Goal: Browse casually: Explore the website without a specific task or goal

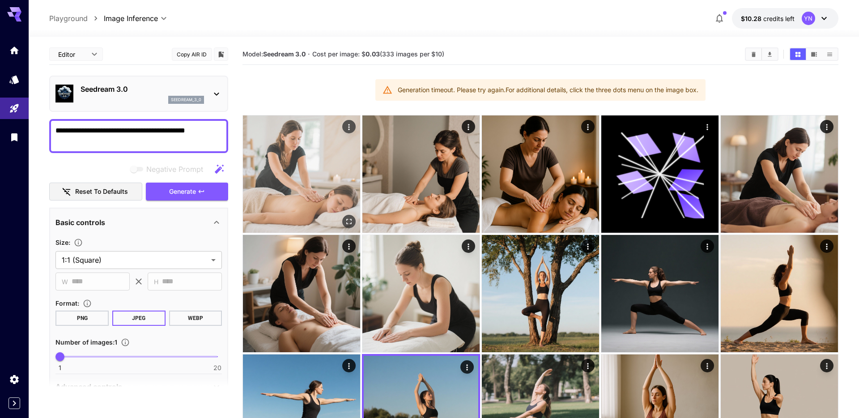
click at [313, 175] on img at bounding box center [301, 173] width 117 height 117
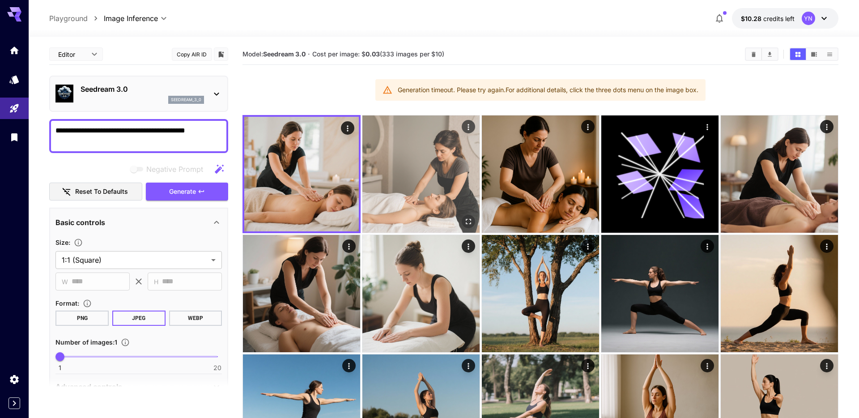
click at [394, 178] on img at bounding box center [420, 173] width 117 height 117
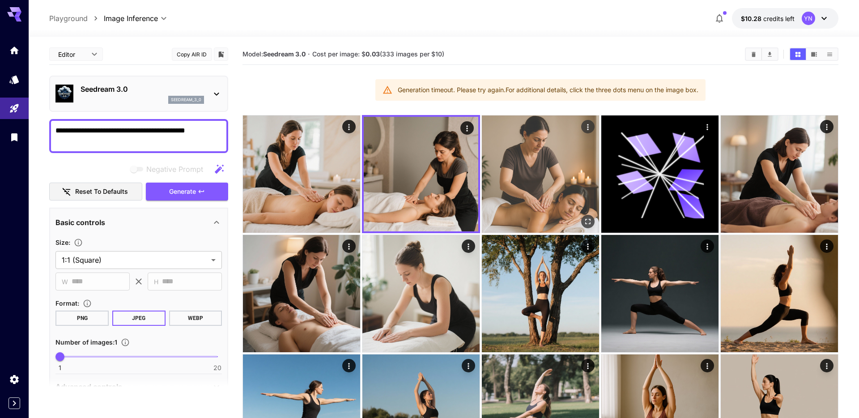
click at [505, 179] on img at bounding box center [540, 173] width 117 height 117
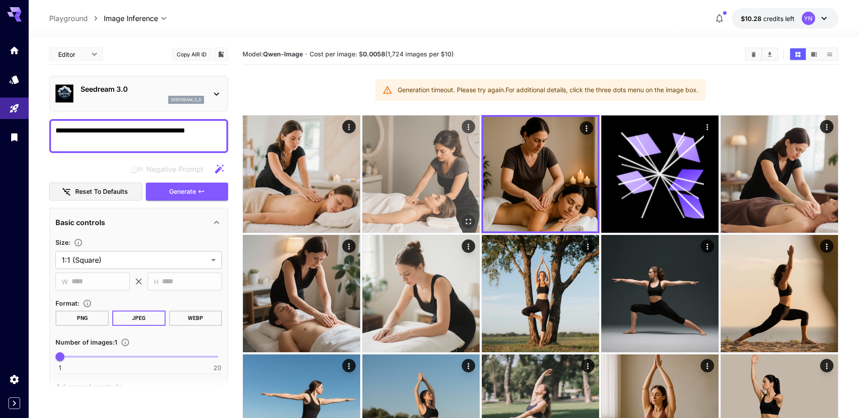
click at [437, 177] on img at bounding box center [420, 173] width 117 height 117
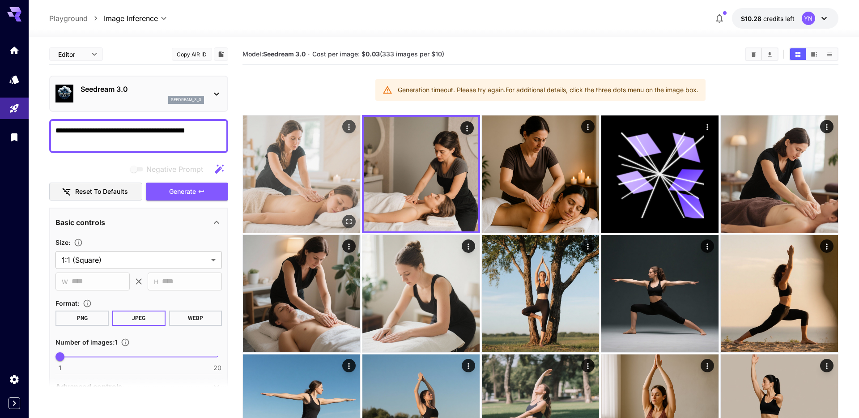
click at [330, 179] on img at bounding box center [301, 173] width 117 height 117
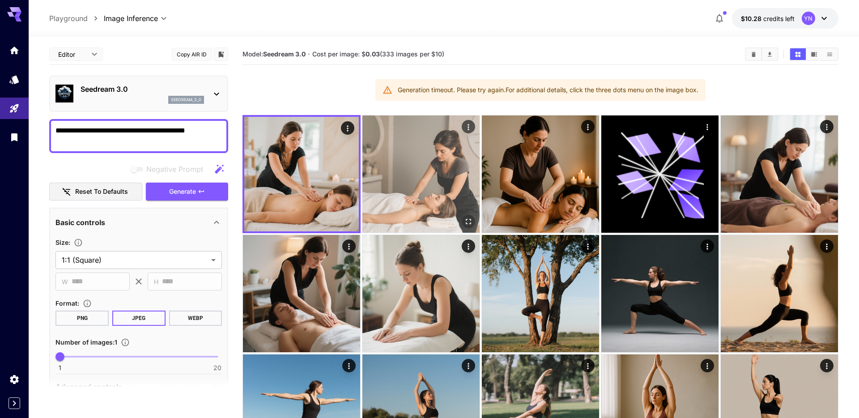
click at [437, 179] on img at bounding box center [420, 173] width 117 height 117
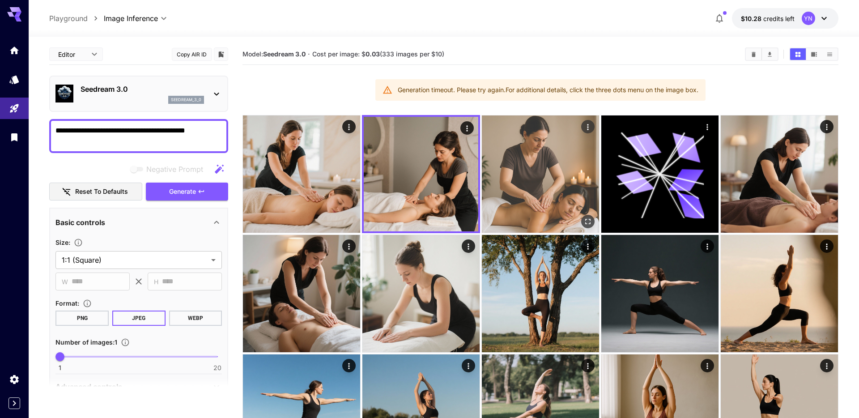
click at [519, 177] on img at bounding box center [540, 173] width 117 height 117
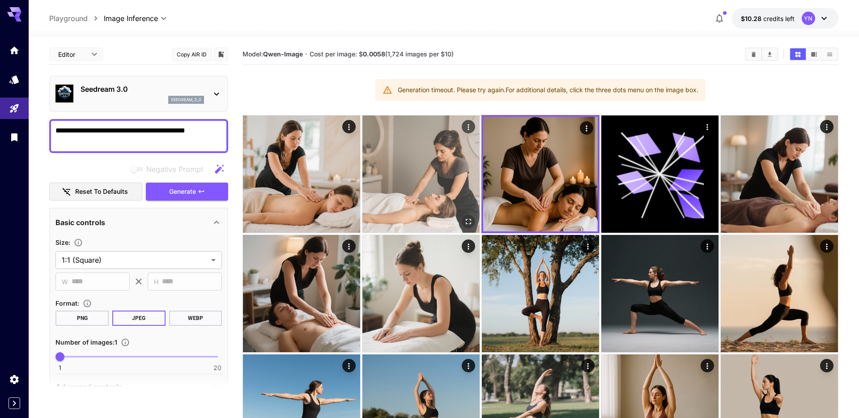
click at [427, 168] on img at bounding box center [420, 173] width 117 height 117
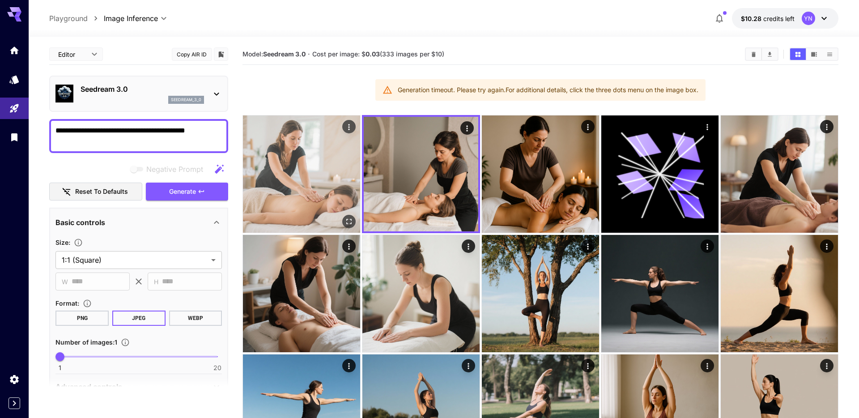
click at [320, 167] on img at bounding box center [301, 173] width 117 height 117
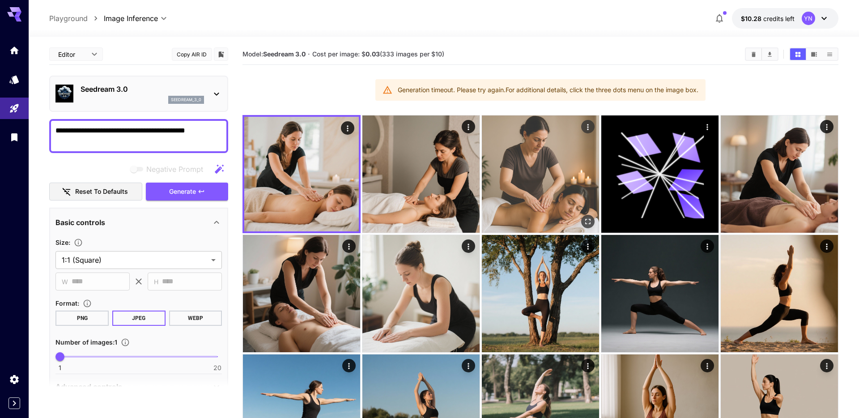
click at [539, 157] on img at bounding box center [540, 173] width 117 height 117
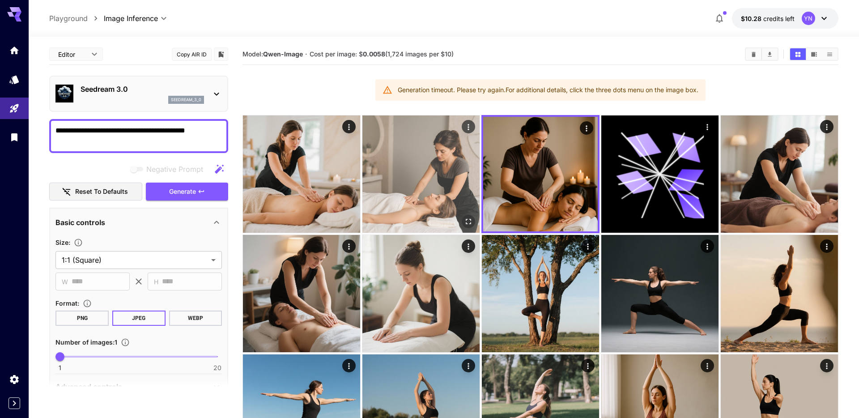
click at [455, 165] on img at bounding box center [420, 173] width 117 height 117
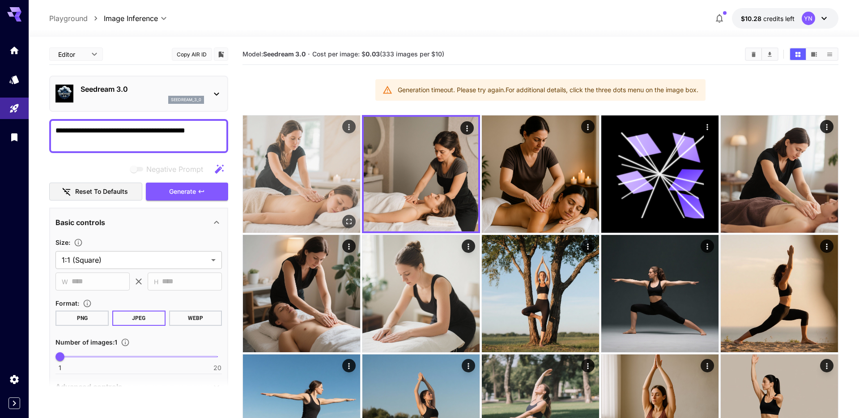
click at [315, 190] on img at bounding box center [301, 173] width 117 height 117
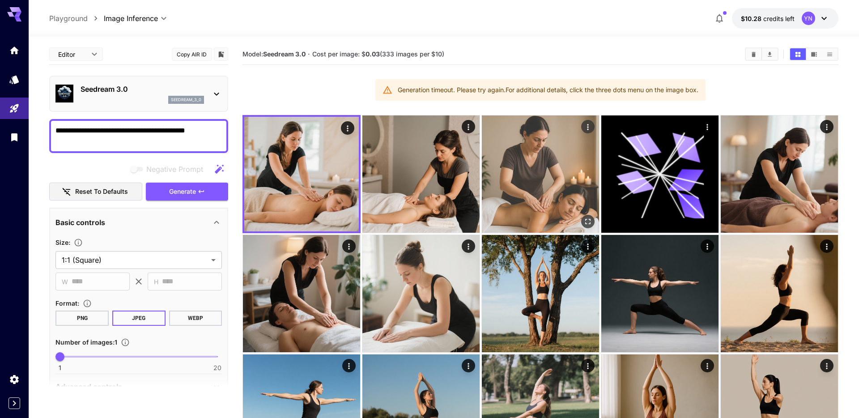
click at [542, 177] on img at bounding box center [540, 173] width 117 height 117
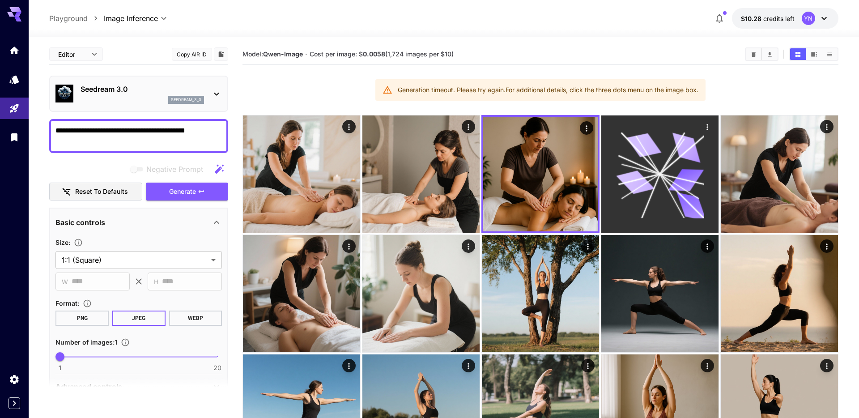
click at [708, 169] on div at bounding box center [659, 173] width 117 height 117
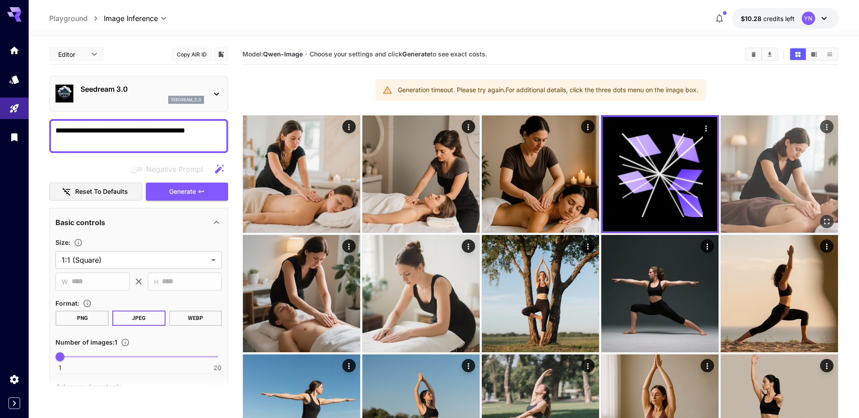
click at [801, 174] on img at bounding box center [778, 173] width 117 height 117
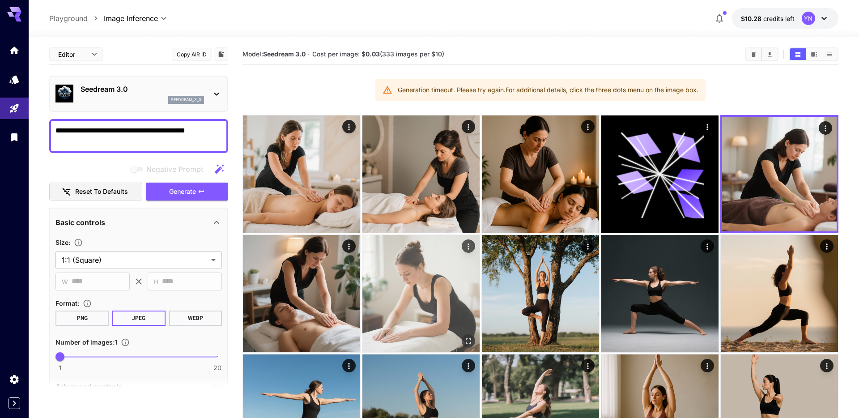
click at [406, 305] on img at bounding box center [420, 293] width 117 height 117
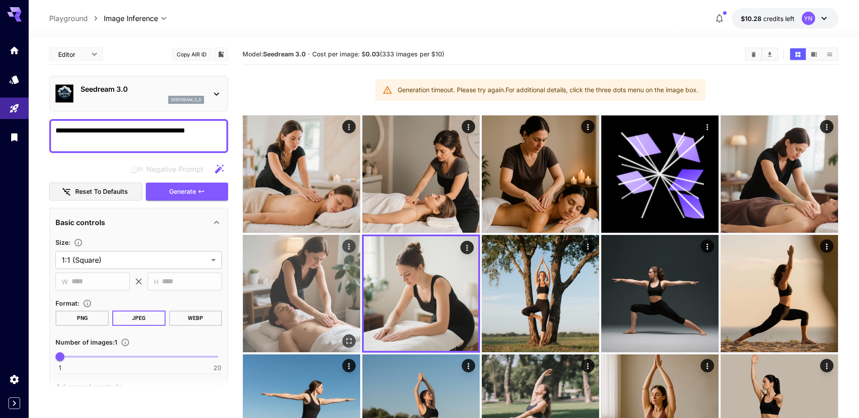
click at [321, 319] on img at bounding box center [301, 293] width 117 height 117
